Goal: Find specific page/section: Find specific page/section

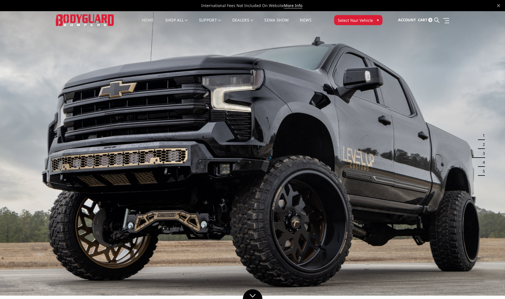
click at [354, 17] on span "Select Your Vehicle" at bounding box center [355, 20] width 35 height 6
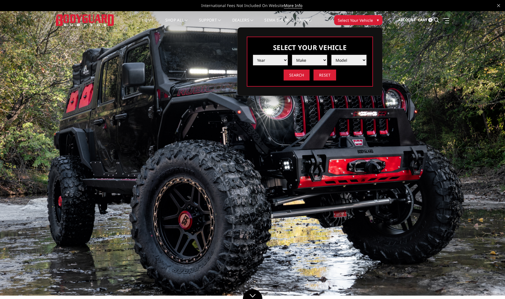
select select "yr_2025"
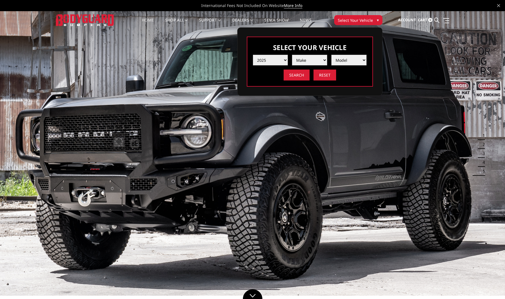
select select "mk_toyota"
select select "md_tacoma"
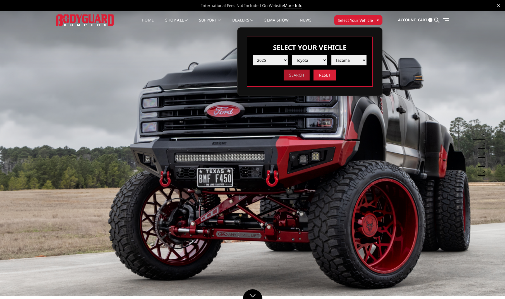
click at [296, 75] on input "Search" at bounding box center [297, 75] width 26 height 11
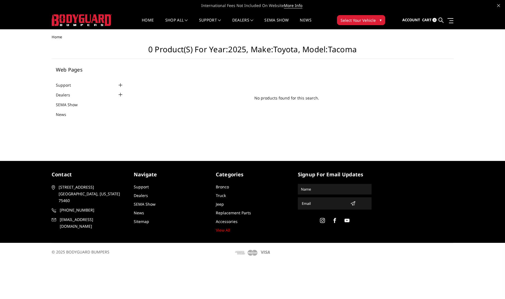
click at [367, 21] on span "Select Your Vehicle" at bounding box center [358, 20] width 35 height 6
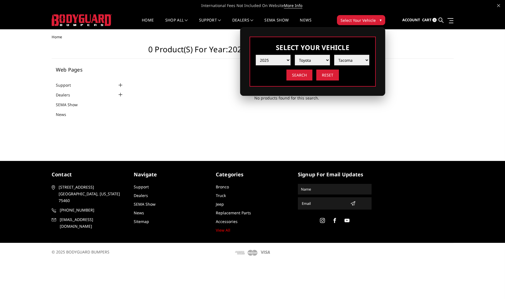
select select "yr_2024"
select select "-1"
click at [300, 77] on input "Search" at bounding box center [300, 75] width 26 height 11
select select "mk_toyota"
select select "md_tacoma"
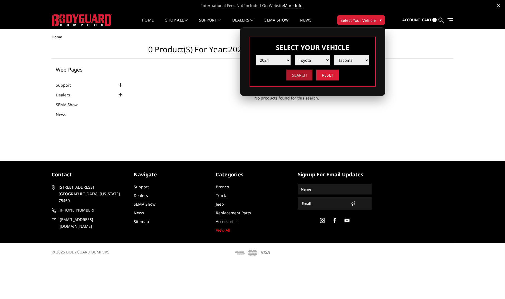
click at [301, 75] on input "Search" at bounding box center [300, 75] width 26 height 11
